Goal: Transaction & Acquisition: Register for event/course

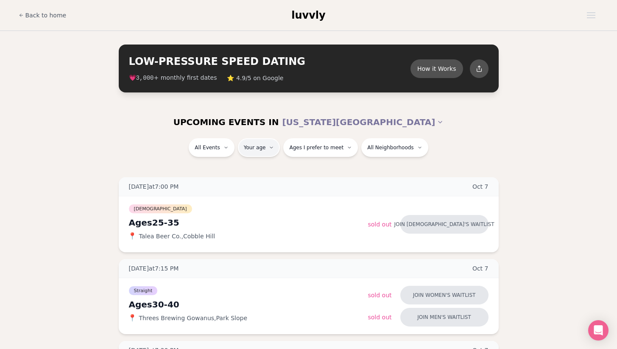
type input "**"
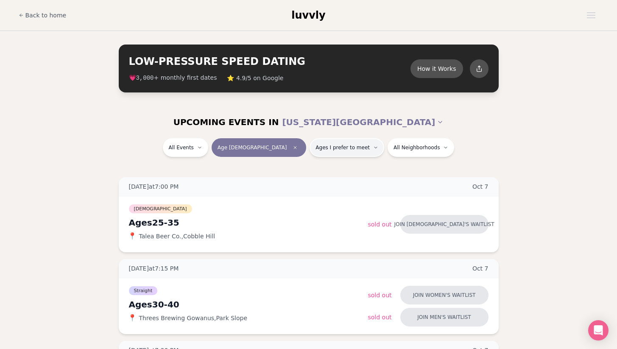
click at [320, 147] on span "Ages I prefer to meet" at bounding box center [343, 147] width 54 height 7
click at [320, 168] on span "Younger than me" at bounding box center [321, 168] width 50 height 8
click at [291, 168] on button "Younger than me" at bounding box center [287, 168] width 7 height 7
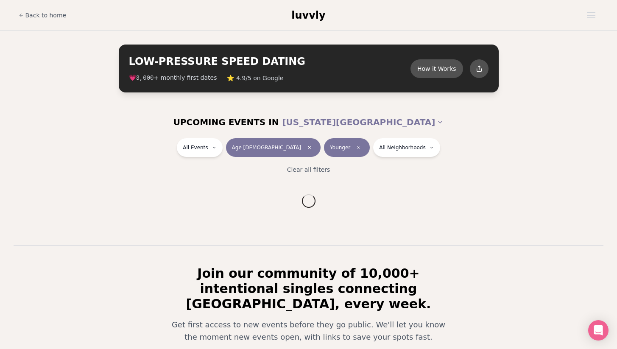
click at [387, 162] on div "All Events Age [DEMOGRAPHIC_DATA] Younger All Neighborhoods Clear all filters" at bounding box center [308, 159] width 617 height 42
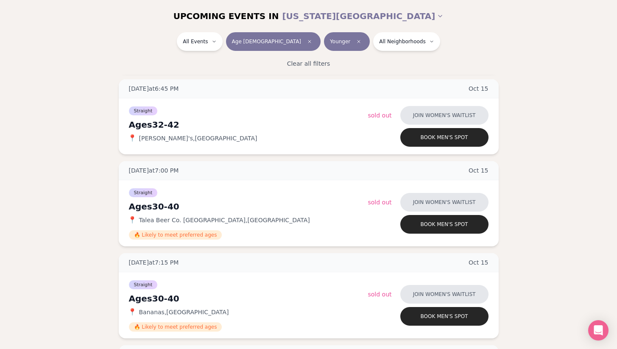
scroll to position [1093, 0]
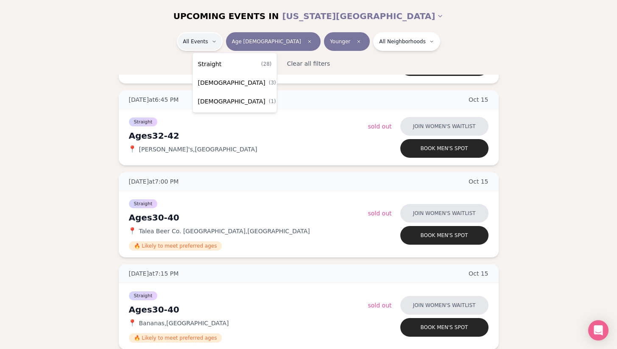
click at [214, 67] on span "Straight" at bounding box center [210, 64] width 24 height 8
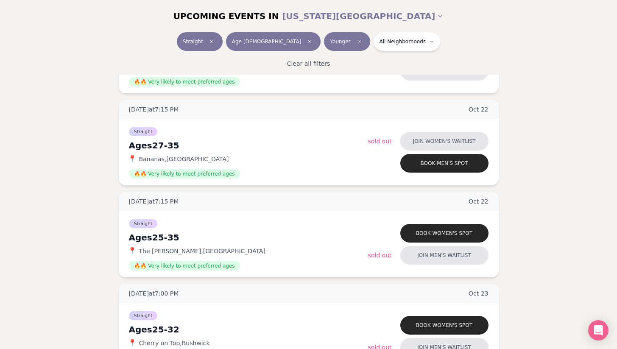
scroll to position [1870, 0]
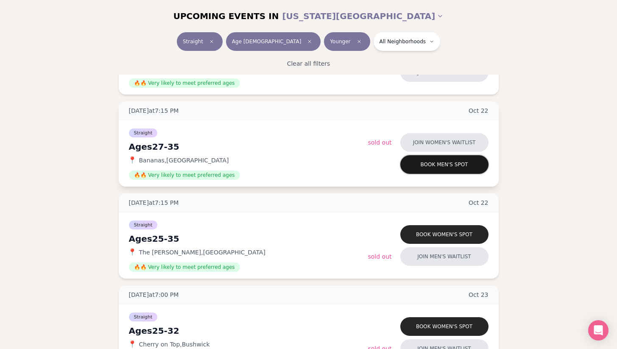
click at [423, 166] on button "Book men's spot" at bounding box center [444, 164] width 88 height 19
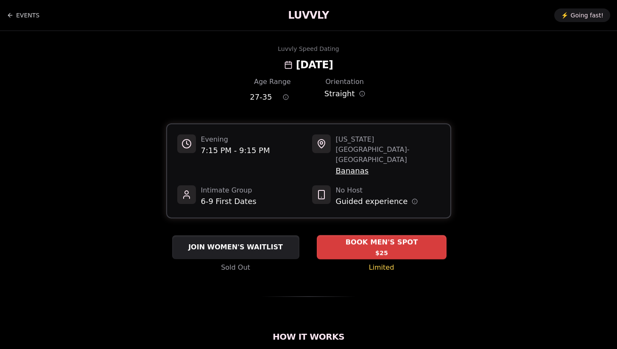
click at [349, 237] on div "BOOK MEN'S SPOT $25" at bounding box center [382, 246] width 130 height 23
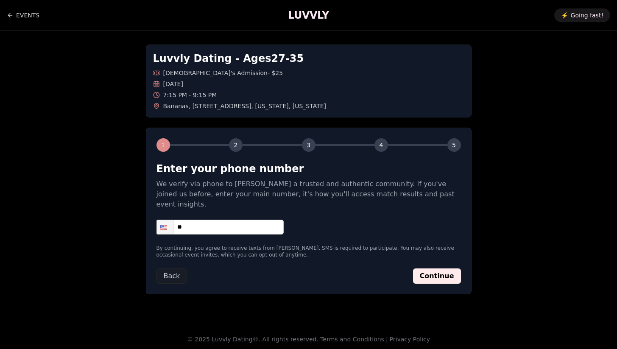
click at [235, 220] on input "**" at bounding box center [220, 227] width 127 height 15
type input "**********"
click at [430, 269] on button "Continue" at bounding box center [437, 276] width 48 height 15
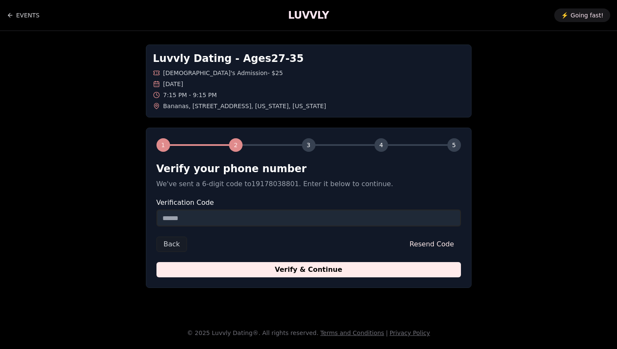
click at [352, 222] on input "Verification Code" at bounding box center [309, 218] width 305 height 17
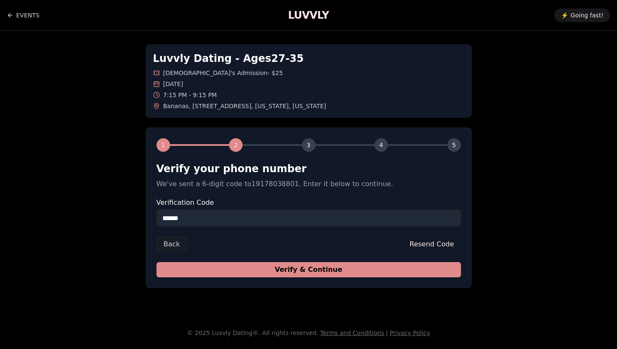
type input "******"
click at [380, 269] on button "Verify & Continue" at bounding box center [309, 269] width 305 height 15
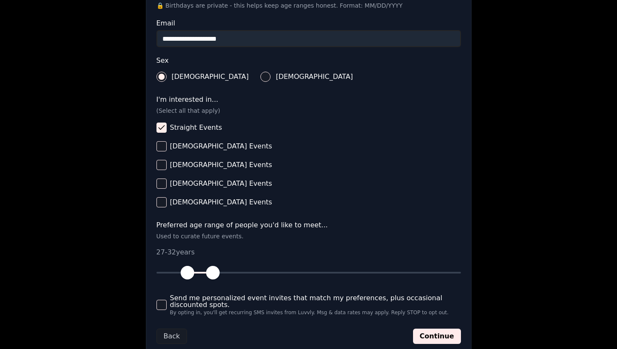
scroll to position [304, 0]
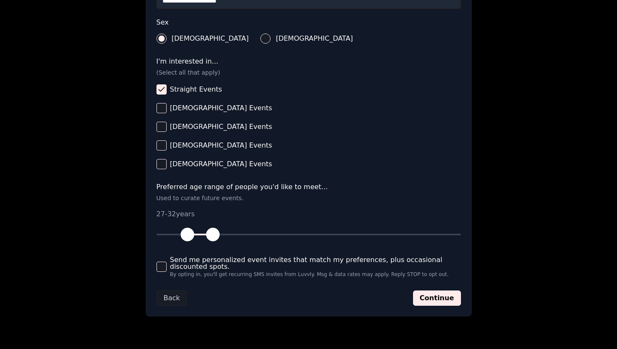
click at [188, 236] on span "button" at bounding box center [188, 235] width 14 height 14
click at [263, 263] on span "Send me personalized event invites that match my preferences, plus occasional d…" at bounding box center [315, 264] width 291 height 14
click at [167, 263] on button "Send me personalized event invites that match my preferences, plus occasional d…" at bounding box center [162, 267] width 10 height 10
click at [432, 297] on button "Continue" at bounding box center [437, 298] width 48 height 15
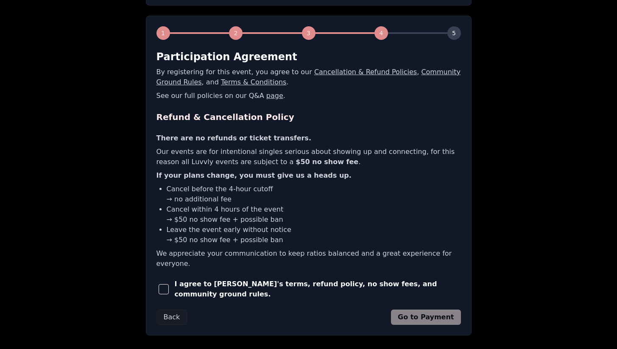
scroll to position [130, 0]
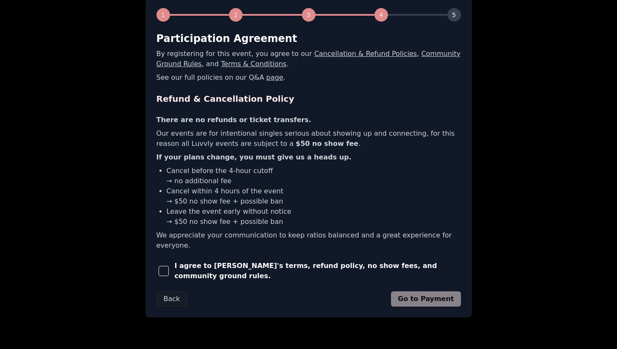
click at [166, 266] on span "button" at bounding box center [164, 271] width 10 height 10
click at [420, 291] on button "Go to Payment" at bounding box center [426, 298] width 70 height 15
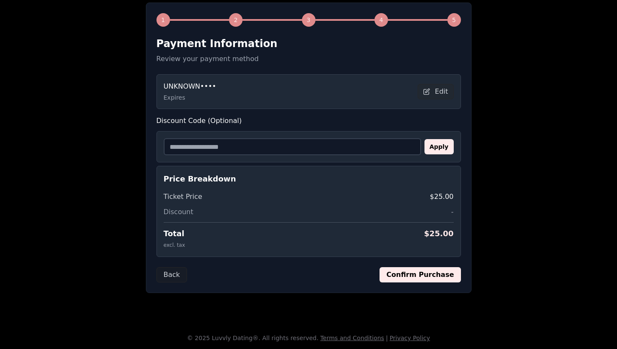
click at [334, 151] on input "Discount Code (Optional)" at bounding box center [292, 146] width 257 height 17
click at [515, 202] on div "Luvvly Dating - Ages [DEMOGRAPHIC_DATA] [DEMOGRAPHIC_DATA]'s Admission - $25 [D…" at bounding box center [309, 106] width 594 height 401
click at [414, 275] on button "Confirm Purchase" at bounding box center [420, 274] width 81 height 15
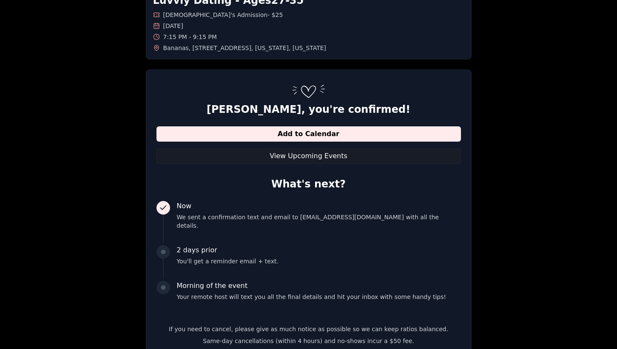
scroll to position [0, 0]
